Goal: Check status: Check status

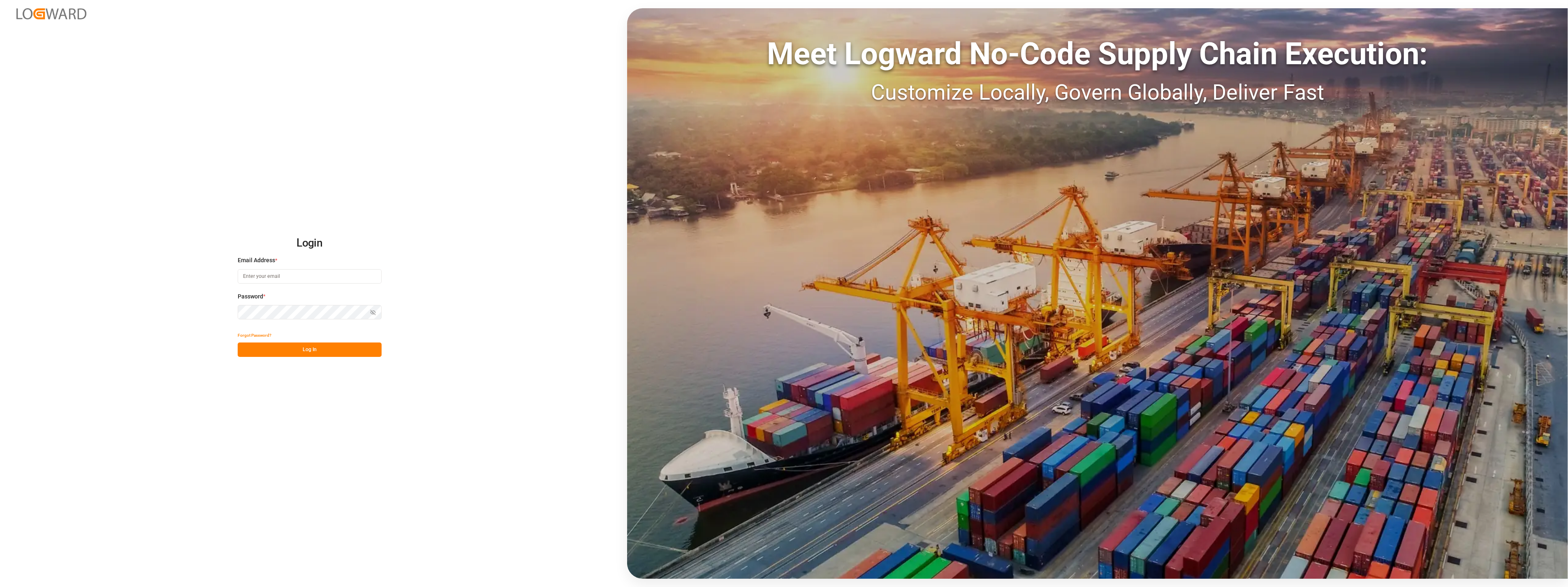
type input "[PERSON_NAME][EMAIL_ADDRESS][PERSON_NAME][DOMAIN_NAME]"
click at [313, 351] on button "Log In" at bounding box center [309, 350] width 144 height 15
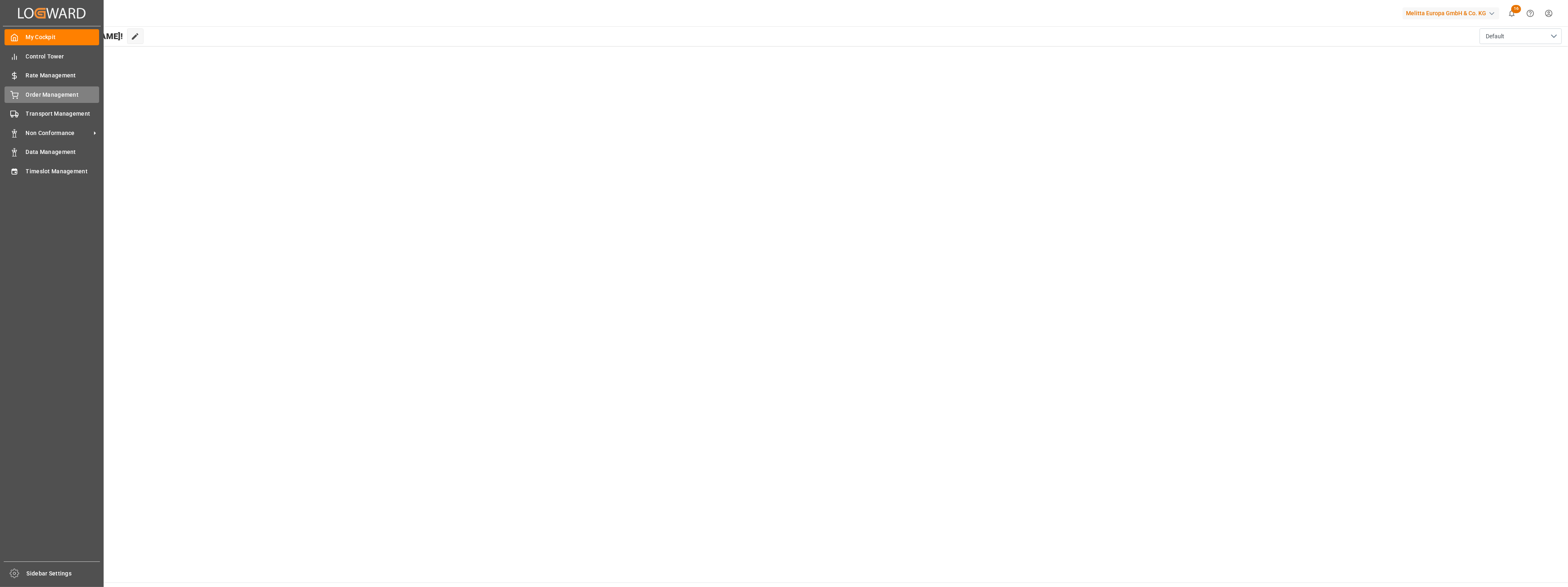
click at [58, 93] on span "Order Management" at bounding box center [63, 94] width 73 height 9
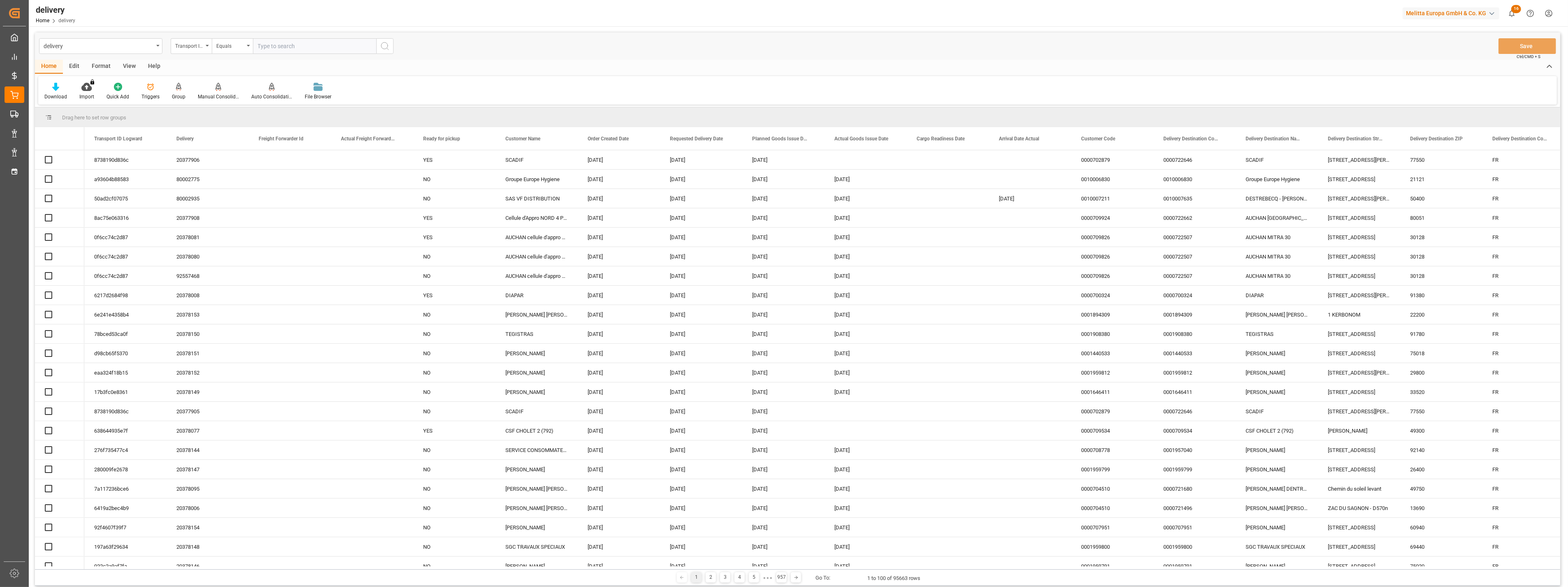
click at [278, 48] on input "text" at bounding box center [315, 47] width 123 height 16
click at [121, 51] on div "delivery" at bounding box center [98, 46] width 110 height 10
type input "deliver"
click at [86, 98] on div "Delivery DE" at bounding box center [100, 100] width 122 height 17
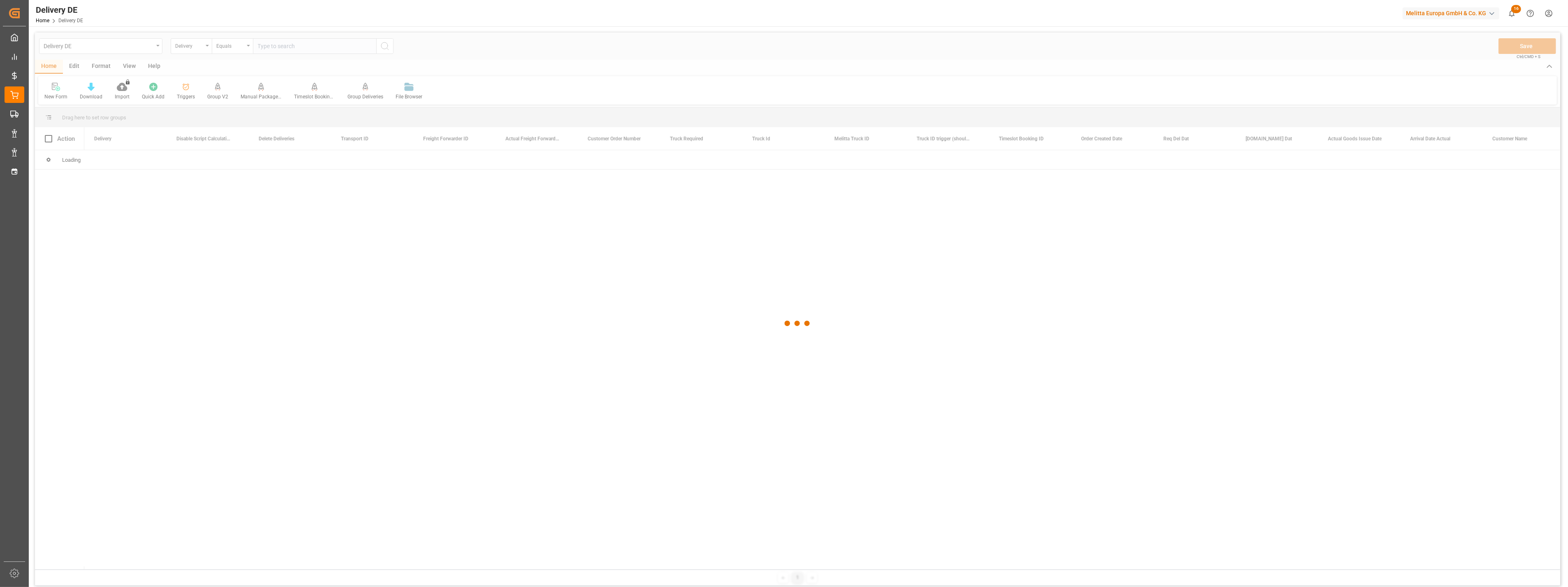
click at [285, 44] on div at bounding box center [797, 324] width 1525 height 582
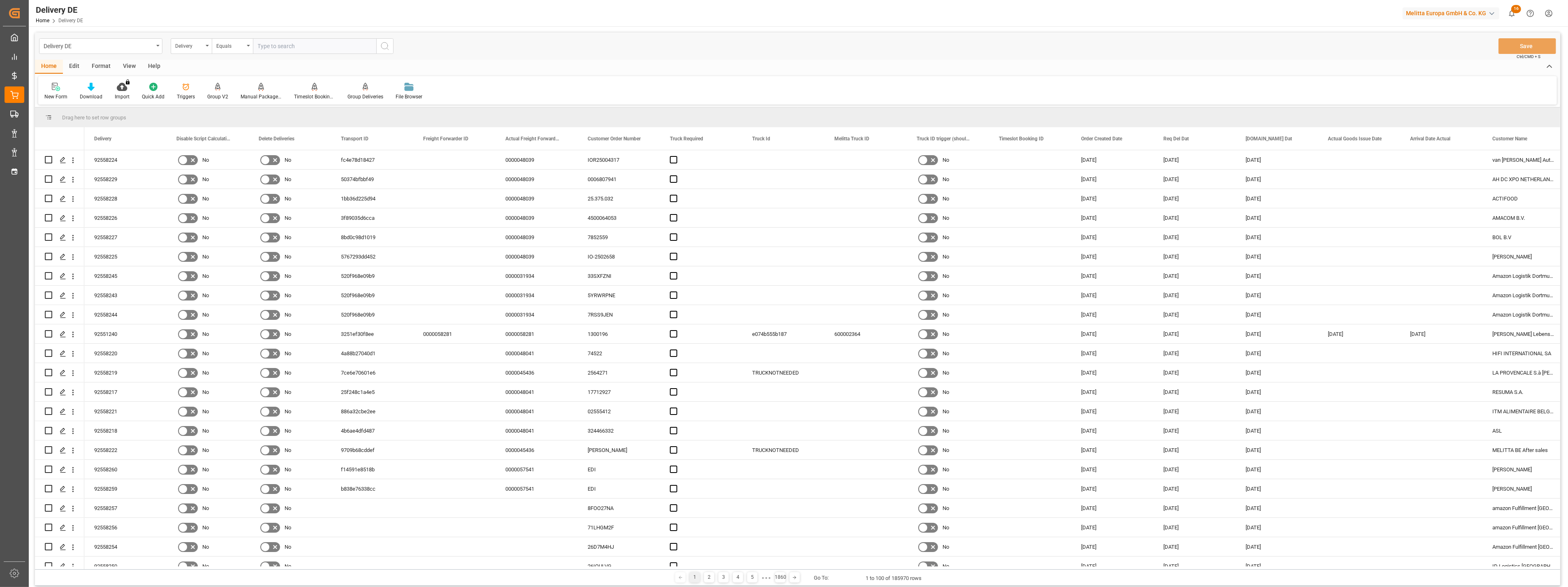
click at [288, 47] on input "text" at bounding box center [315, 47] width 123 height 16
paste input "92535239"
type input "92535239"
click at [386, 46] on icon "search button" at bounding box center [385, 46] width 10 height 10
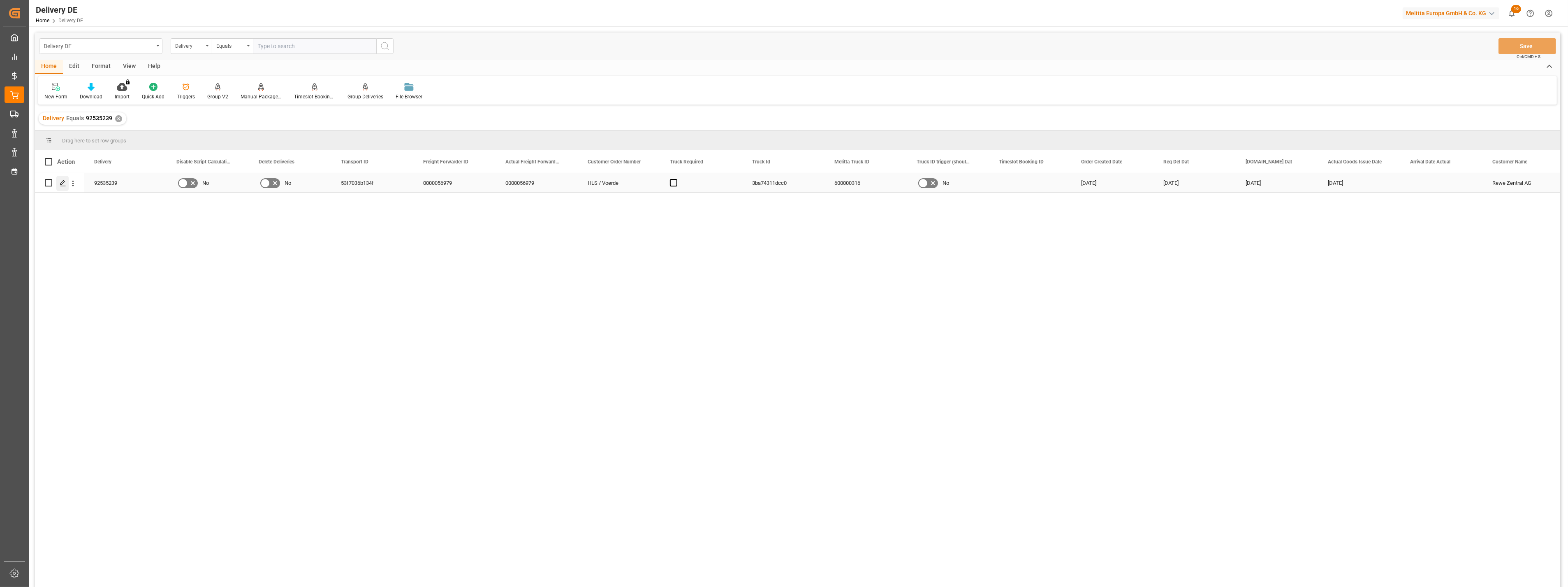
click at [62, 185] on icon "Press SPACE to select this row." at bounding box center [63, 183] width 7 height 7
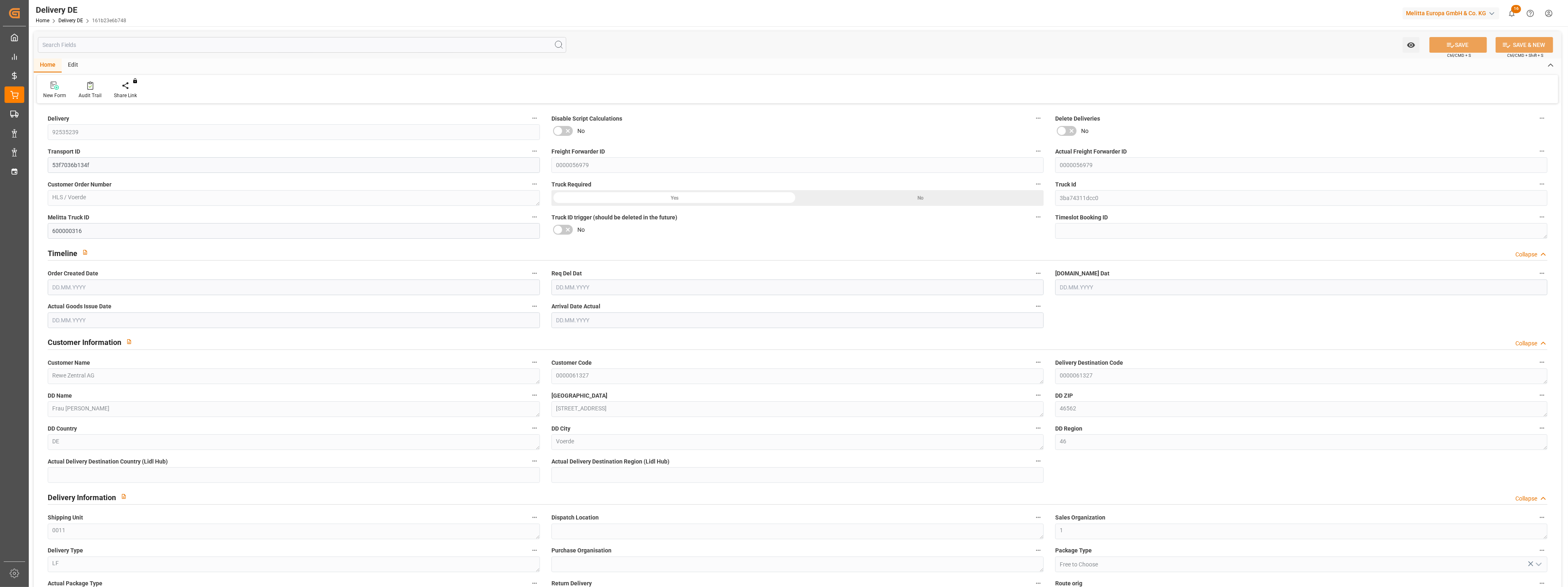
type input "0"
type input "1"
type input "0"
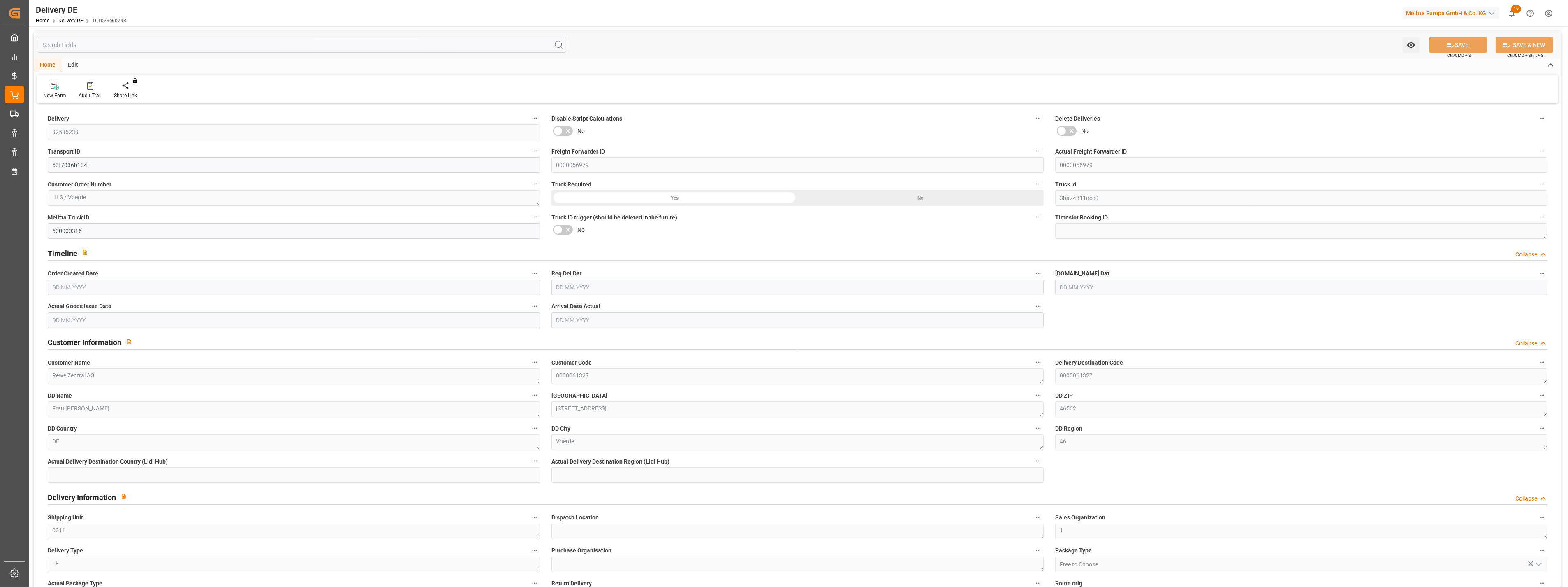
type input "[DATE]"
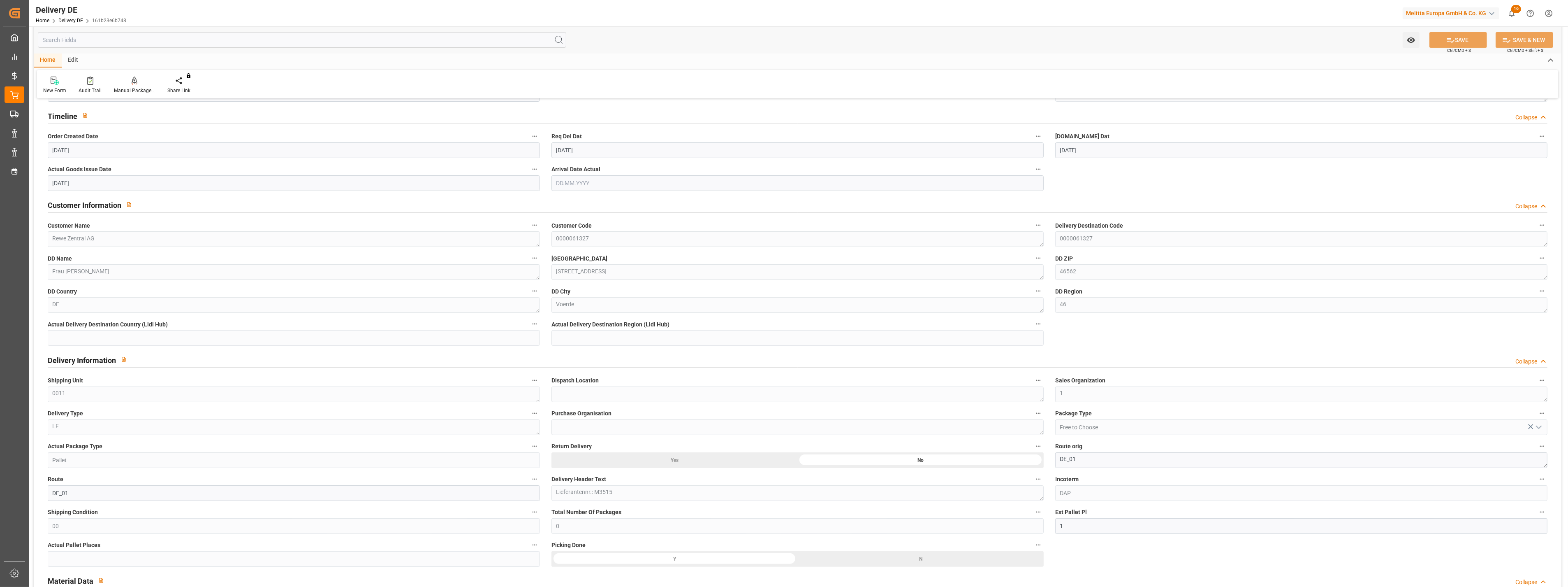
scroll to position [183, 0]
